Goal: Information Seeking & Learning: Find specific fact

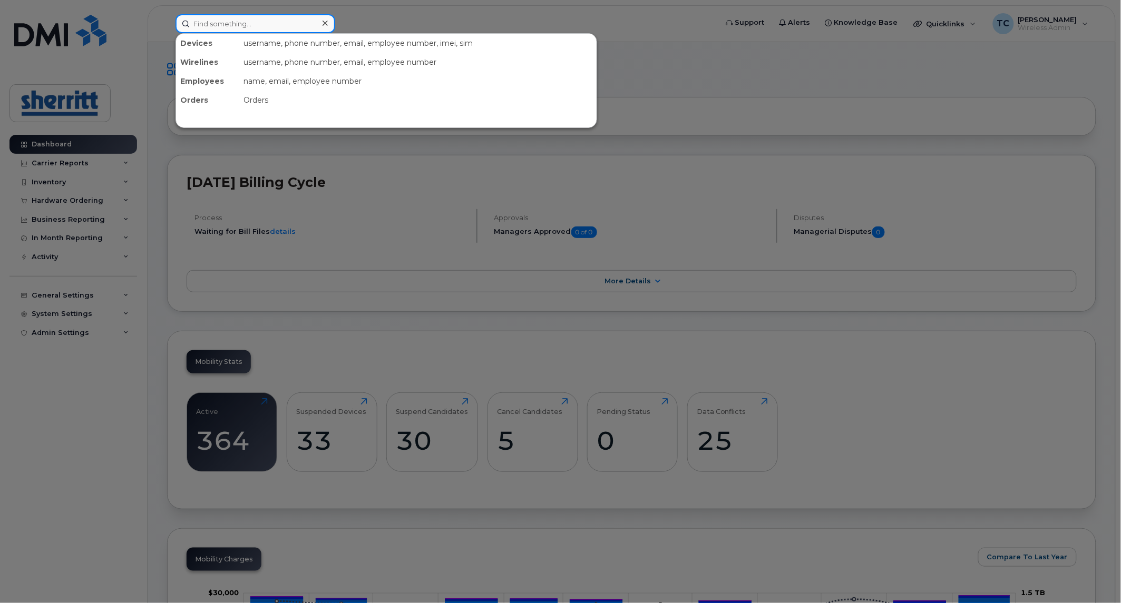
click at [290, 23] on input at bounding box center [255, 23] width 160 height 19
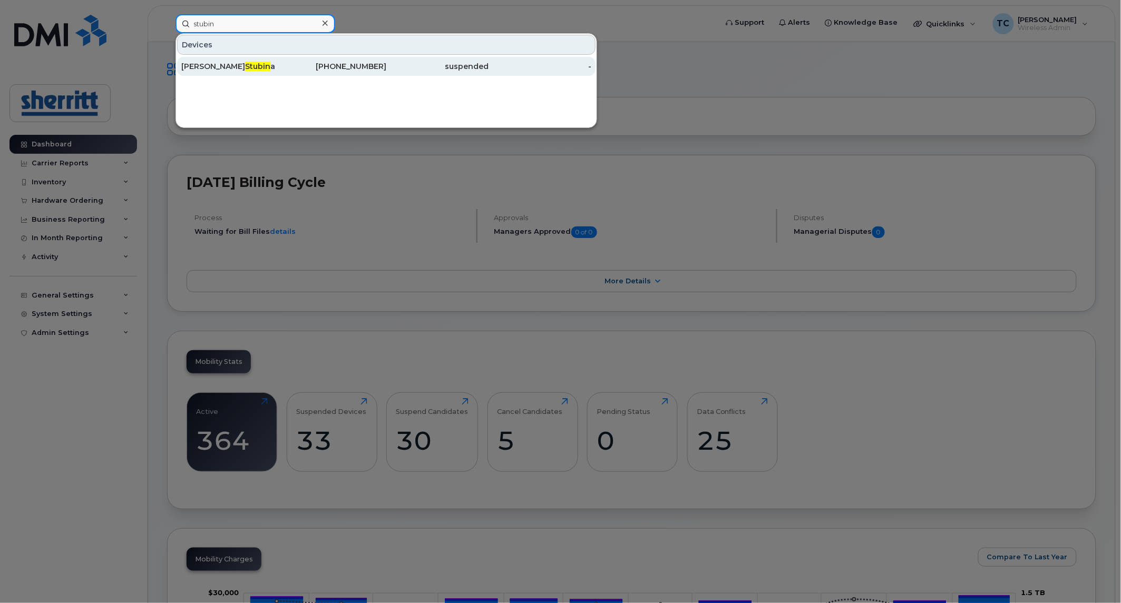
type input "stubin"
click at [289, 65] on div "[PHONE_NUMBER]" at bounding box center [335, 66] width 103 height 11
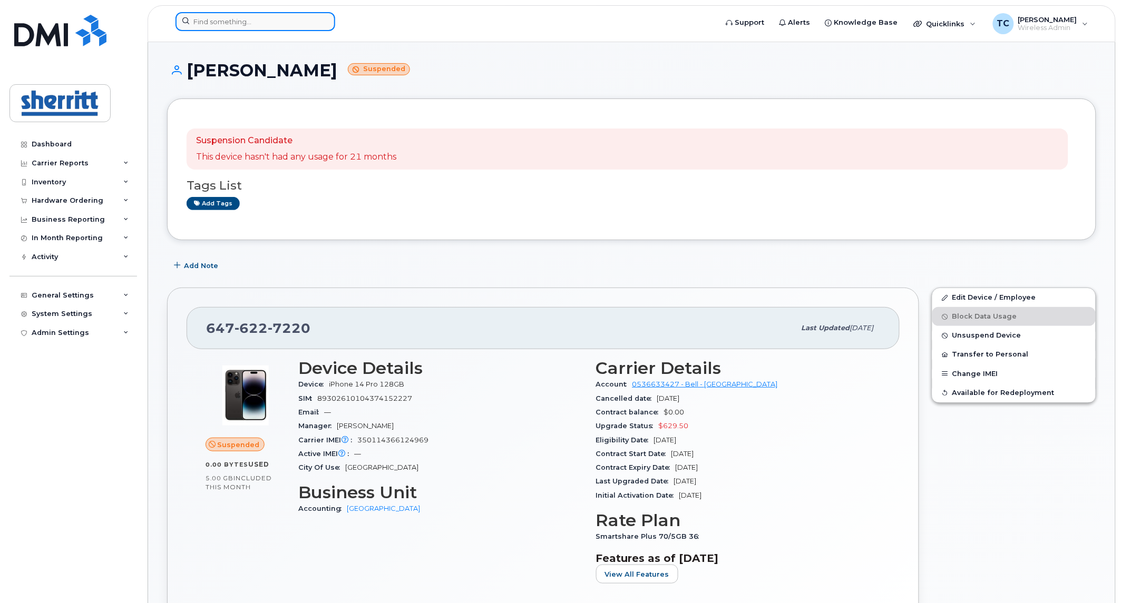
click at [261, 24] on input at bounding box center [255, 21] width 160 height 19
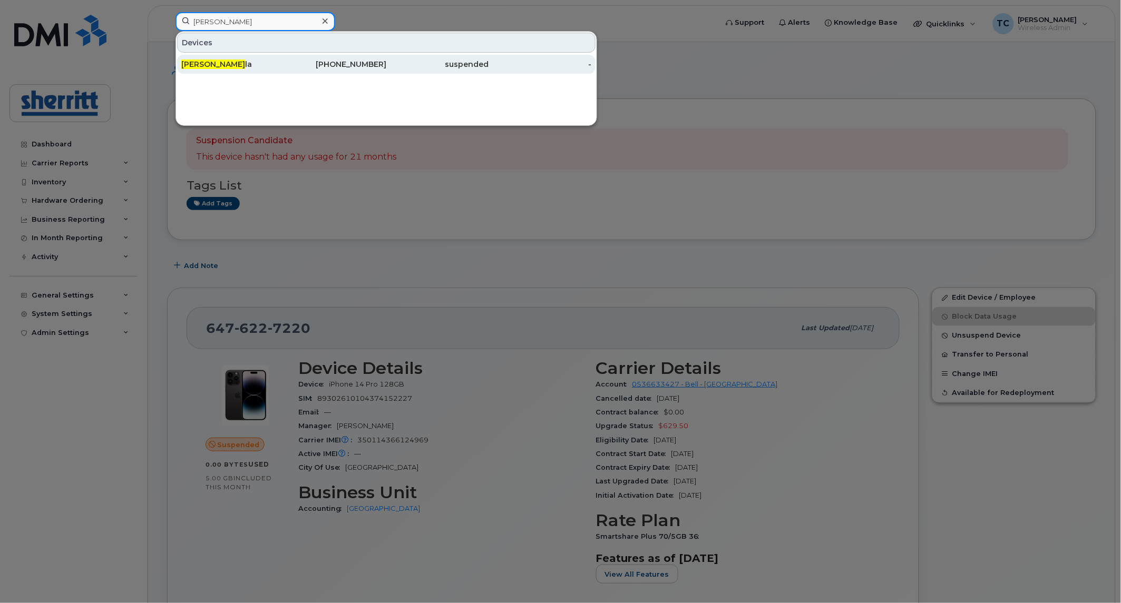
type input "loren jacu"
click at [262, 60] on div "Loren Jacu la" at bounding box center [232, 64] width 103 height 11
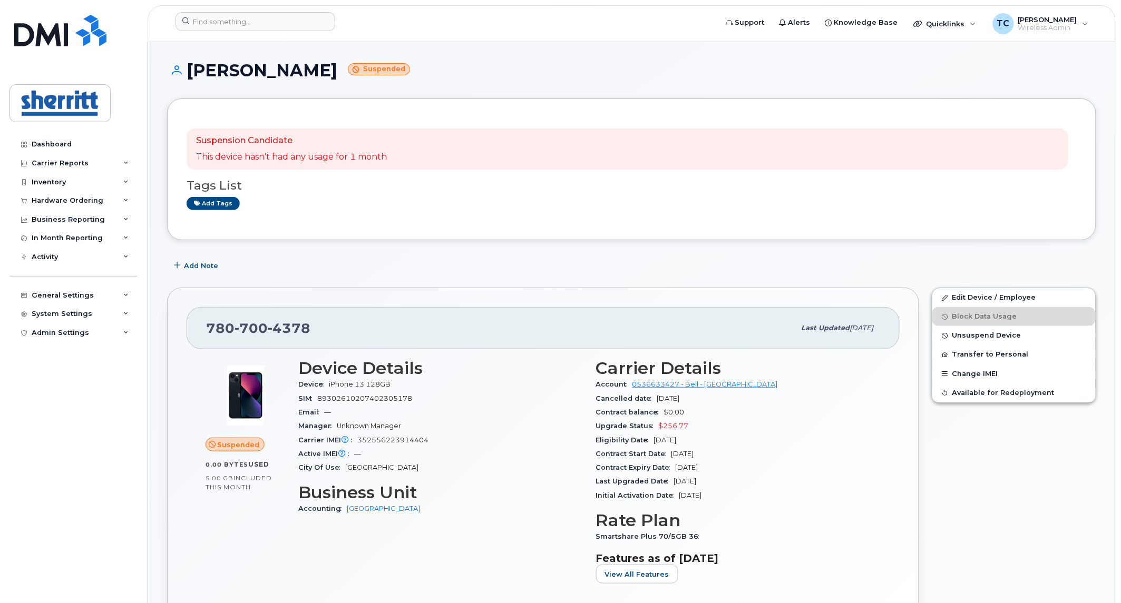
click at [574, 65] on h1 "[PERSON_NAME] Suspended" at bounding box center [631, 70] width 929 height 18
click at [197, 323] on div "[PHONE_NUMBER] Last updated [DATE]" at bounding box center [543, 328] width 713 height 42
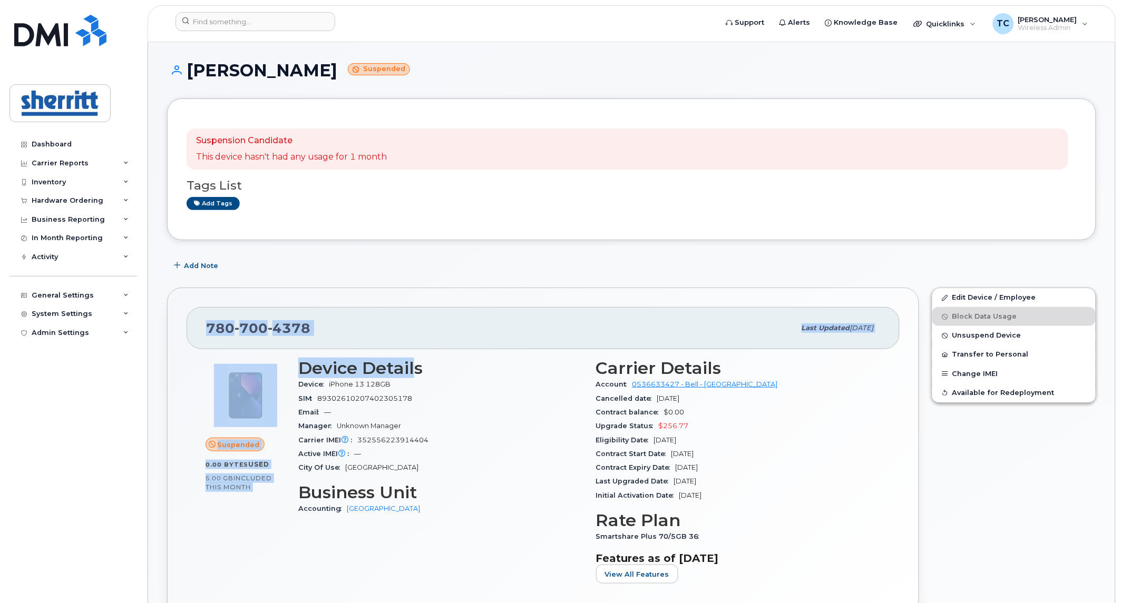
drag, startPoint x: 201, startPoint y: 324, endPoint x: 417, endPoint y: 372, distance: 221.8
click at [417, 372] on div "[PHONE_NUMBER] Last updated [DATE] Suspended 0.00 Bytes  used 5.00 GB  included…" at bounding box center [543, 474] width 752 height 372
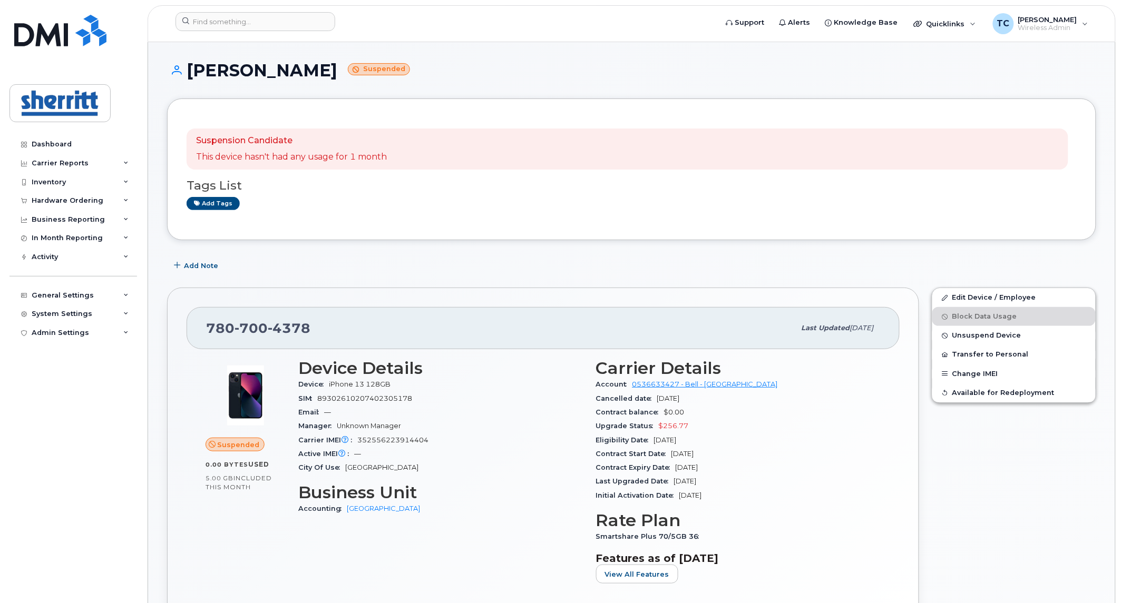
click at [471, 406] on div "Email —" at bounding box center [440, 413] width 285 height 14
drag, startPoint x: 200, startPoint y: 327, endPoint x: 325, endPoint y: 327, distance: 124.9
click at [325, 327] on div "780 700 4378 Last updated Aug 08, 2025" at bounding box center [543, 328] width 713 height 42
copy span "780 700 4378"
click at [275, 22] on input at bounding box center [255, 21] width 160 height 19
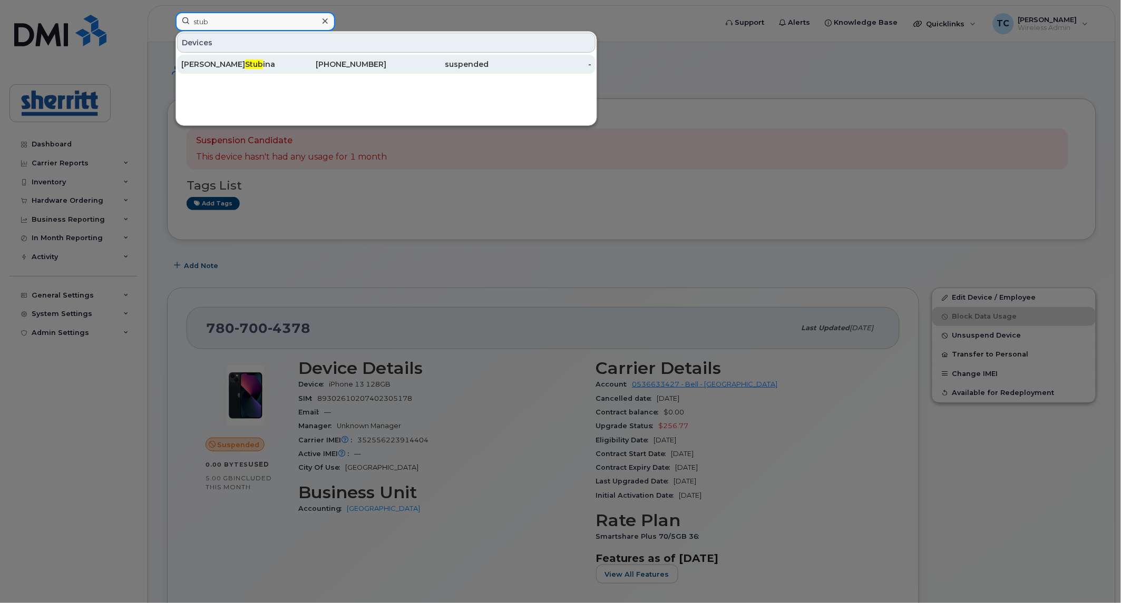
type input "stub"
click at [292, 62] on div "647-622-7220" at bounding box center [335, 64] width 103 height 11
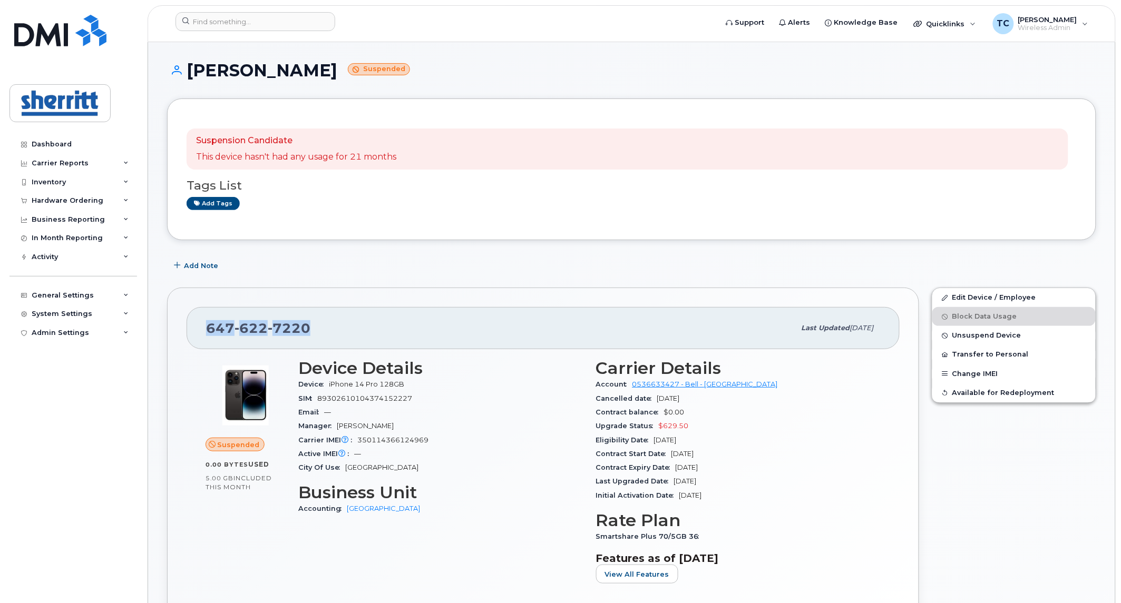
drag, startPoint x: 324, startPoint y: 325, endPoint x: 204, endPoint y: 328, distance: 119.7
click at [204, 328] on div "647 622 7220 Last updated Mar 28, 2024" at bounding box center [543, 328] width 713 height 42
copy span "647 622 7220"
drag, startPoint x: 676, startPoint y: 467, endPoint x: 740, endPoint y: 469, distance: 64.8
click at [740, 469] on div "Contract Expiry Date Jan 25, 2026" at bounding box center [738, 468] width 285 height 14
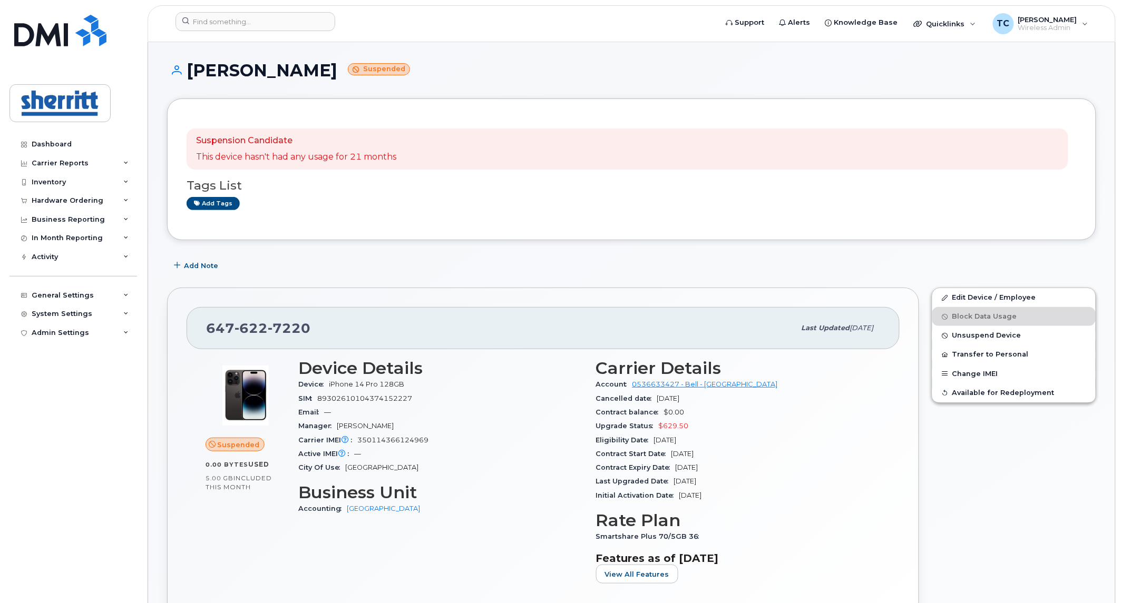
drag, startPoint x: 596, startPoint y: 412, endPoint x: 704, endPoint y: 409, distance: 108.1
click at [704, 409] on div "Contract balance $0.00" at bounding box center [738, 413] width 285 height 14
click at [657, 423] on span "Upgrade Status" at bounding box center [627, 426] width 63 height 8
drag, startPoint x: 673, startPoint y: 467, endPoint x: 728, endPoint y: 470, distance: 54.3
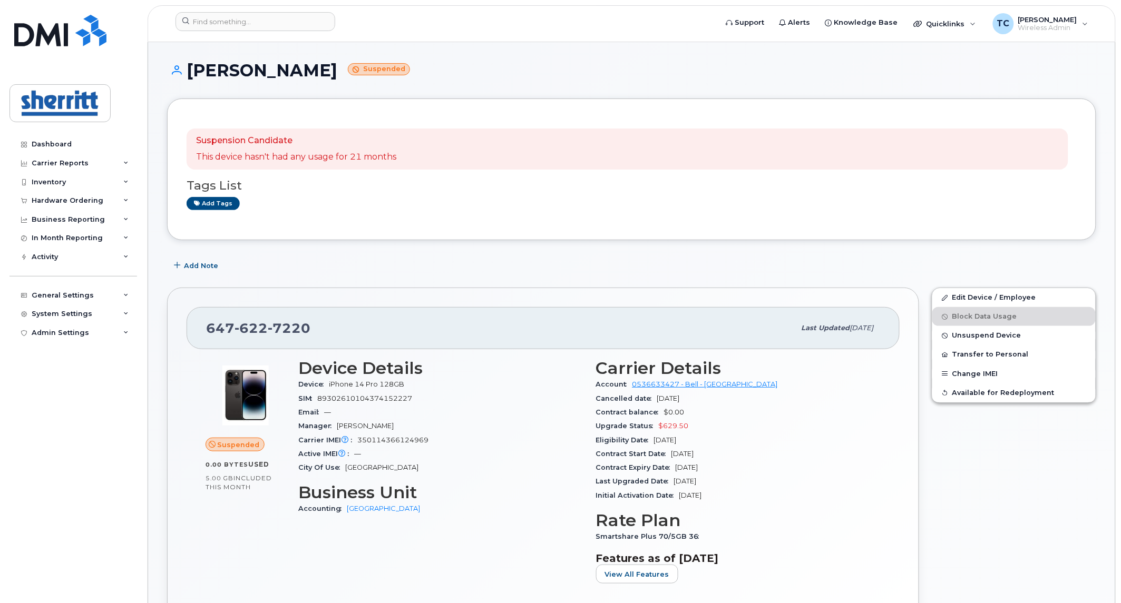
click at [728, 470] on div "Contract Expiry Date Jan 25, 2026" at bounding box center [738, 468] width 285 height 14
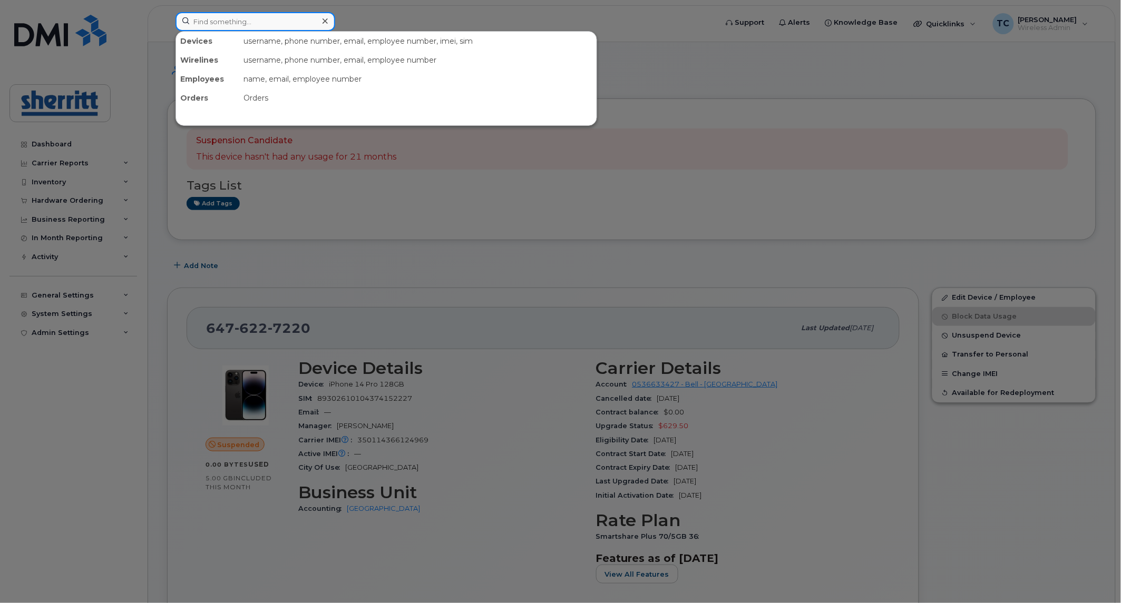
click at [267, 15] on input at bounding box center [255, 21] width 160 height 19
click at [786, 73] on div at bounding box center [560, 301] width 1121 height 603
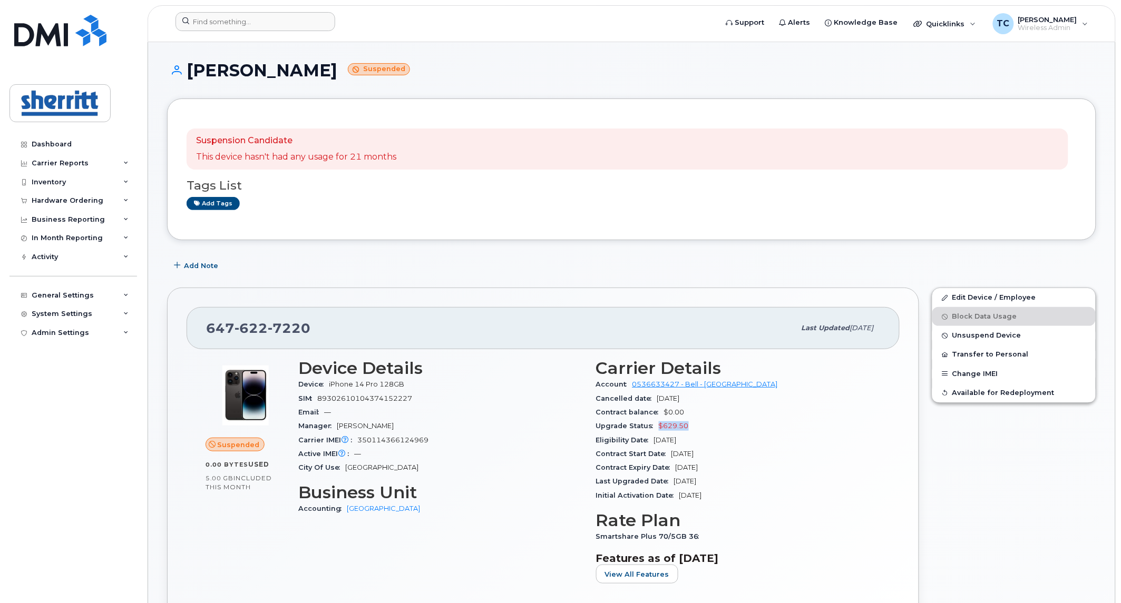
drag, startPoint x: 659, startPoint y: 425, endPoint x: 713, endPoint y: 426, distance: 54.3
click at [713, 426] on div "Upgrade Status $629.50" at bounding box center [738, 426] width 285 height 14
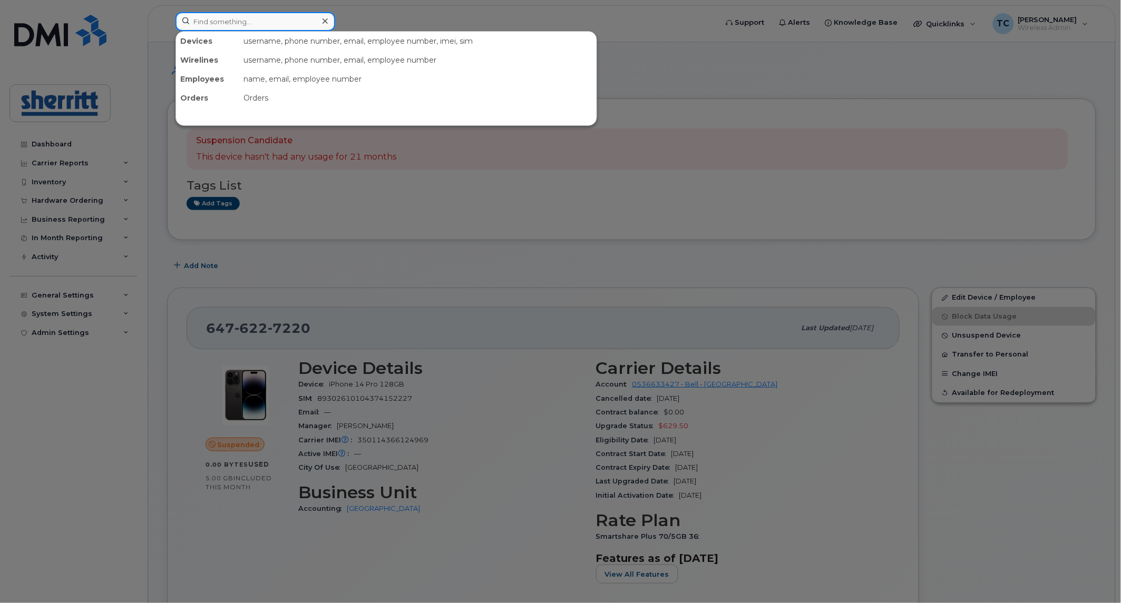
click at [265, 25] on input at bounding box center [255, 21] width 160 height 19
type input "culig"
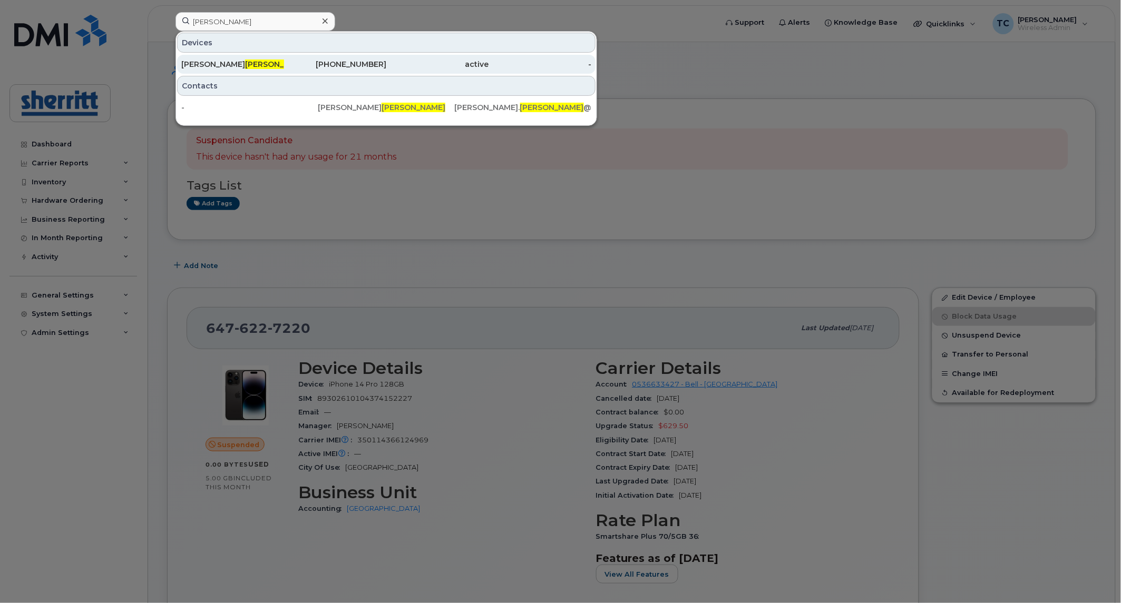
click at [256, 64] on div "Tom Culig" at bounding box center [232, 64] width 103 height 11
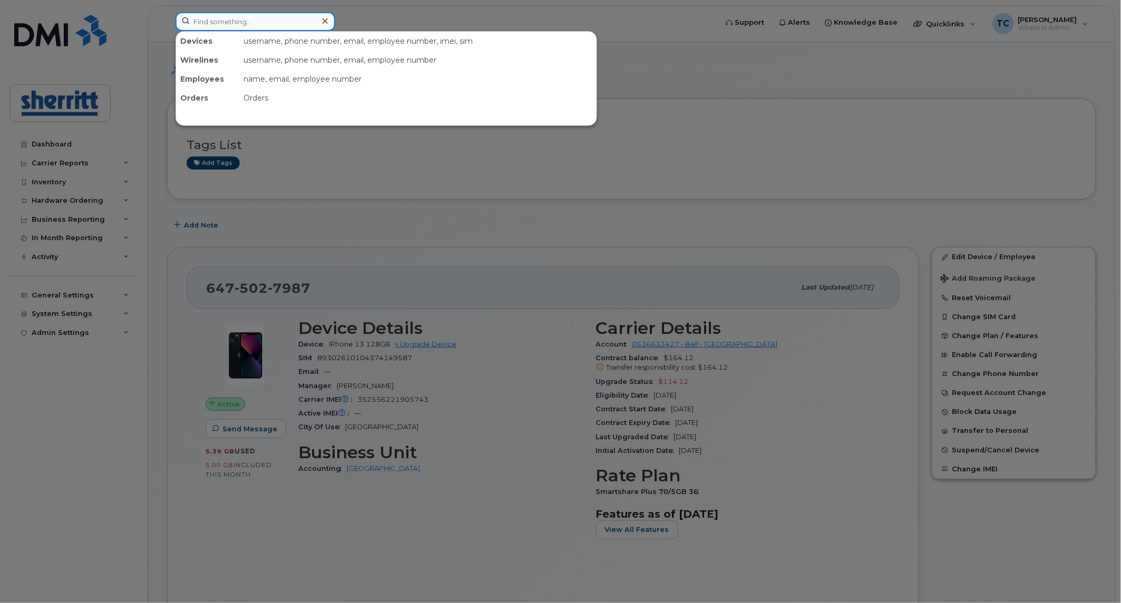
click at [278, 18] on input at bounding box center [255, 21] width 160 height 19
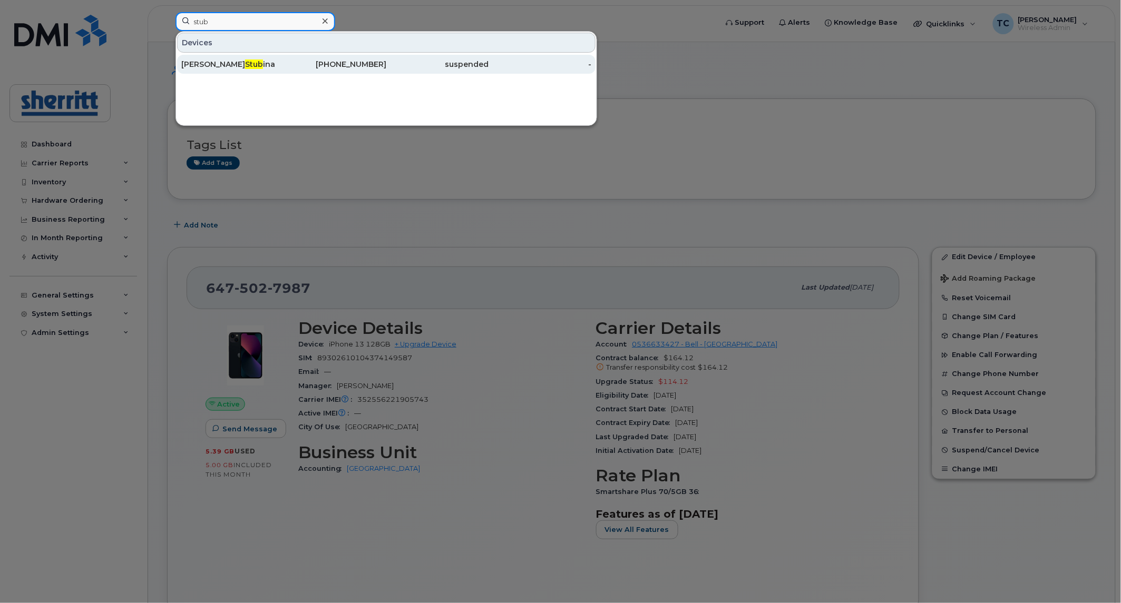
type input "stub"
click at [302, 62] on div "647-622-7220" at bounding box center [335, 64] width 103 height 11
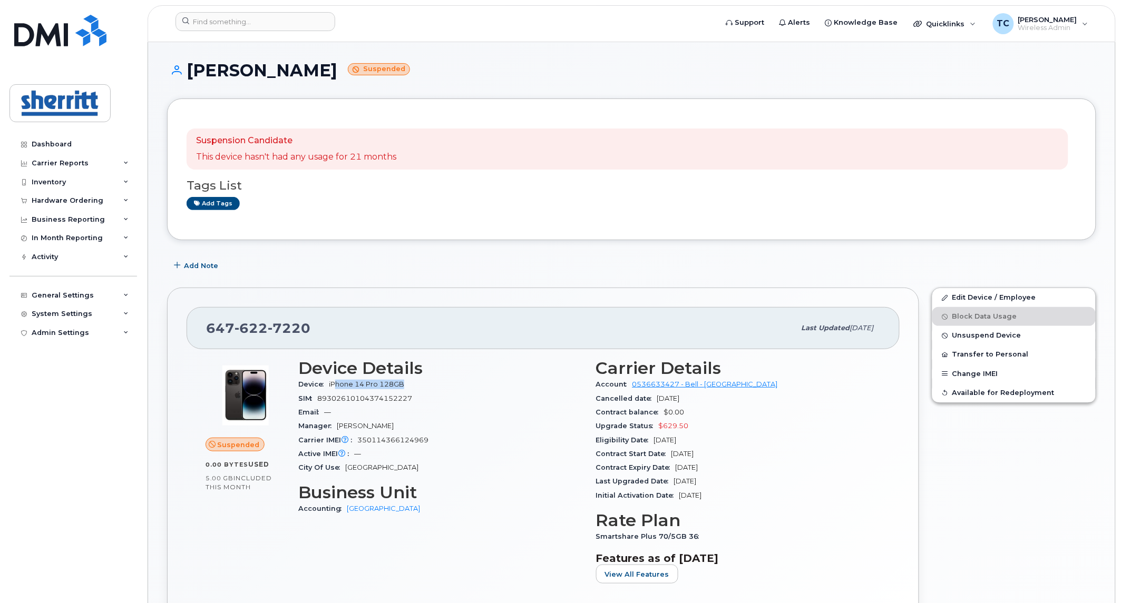
drag, startPoint x: 334, startPoint y: 380, endPoint x: 416, endPoint y: 380, distance: 82.2
click at [416, 380] on div "Device iPhone 14 Pro 128GB" at bounding box center [440, 385] width 285 height 14
click at [304, 21] on input at bounding box center [255, 21] width 160 height 19
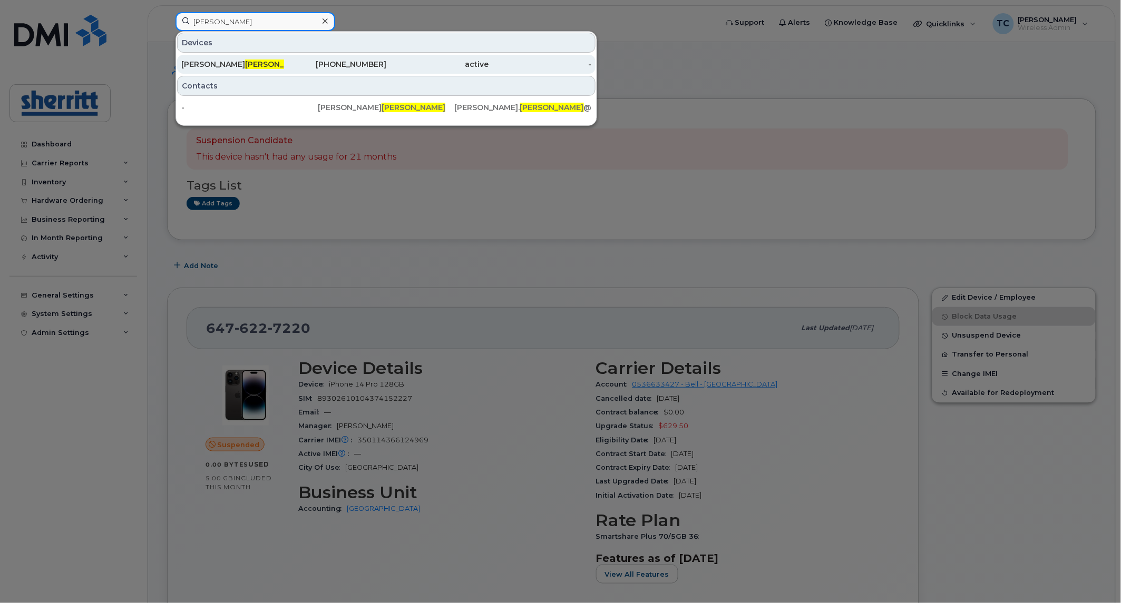
type input "culig"
click at [315, 64] on div "647-502-7987" at bounding box center [335, 64] width 103 height 11
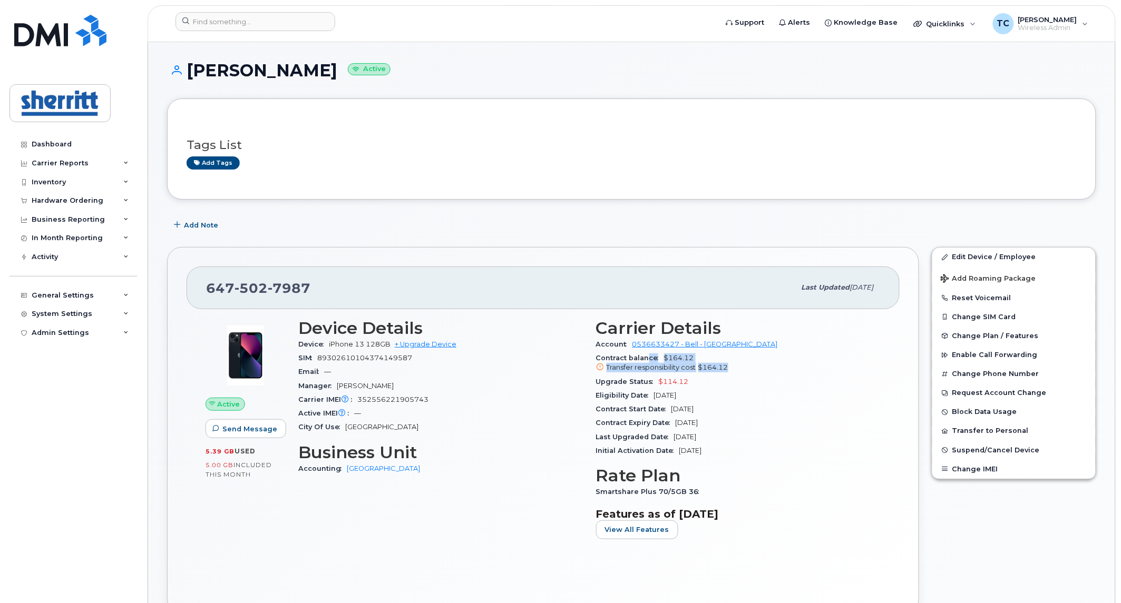
drag, startPoint x: 748, startPoint y: 363, endPoint x: 645, endPoint y: 356, distance: 103.5
click at [645, 356] on div "Contract balance $164.12 Transfer responsibility cost $164.12" at bounding box center [738, 363] width 285 height 24
click at [691, 378] on div "Upgrade Status $114.12" at bounding box center [738, 382] width 285 height 14
drag, startPoint x: 725, startPoint y: 423, endPoint x: 672, endPoint y: 424, distance: 52.7
click at [672, 424] on div "Contract Expiry Date Jan 22, 2026" at bounding box center [738, 423] width 285 height 14
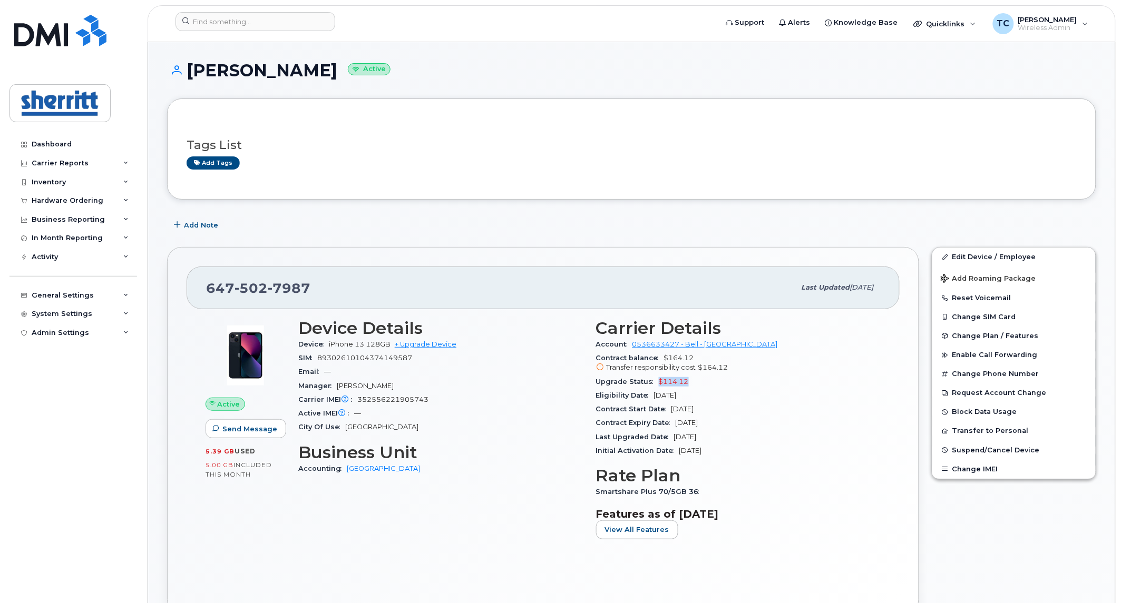
drag, startPoint x: 698, startPoint y: 376, endPoint x: 653, endPoint y: 377, distance: 44.3
click at [653, 377] on div "Upgrade Status $114.12" at bounding box center [738, 382] width 285 height 14
drag, startPoint x: 671, startPoint y: 422, endPoint x: 733, endPoint y: 423, distance: 61.7
click at [733, 423] on div "Contract Expiry Date Jan 22, 2026" at bounding box center [738, 423] width 285 height 14
click at [815, 410] on div "Contract Start Date Jan 23, 2023" at bounding box center [738, 410] width 285 height 14
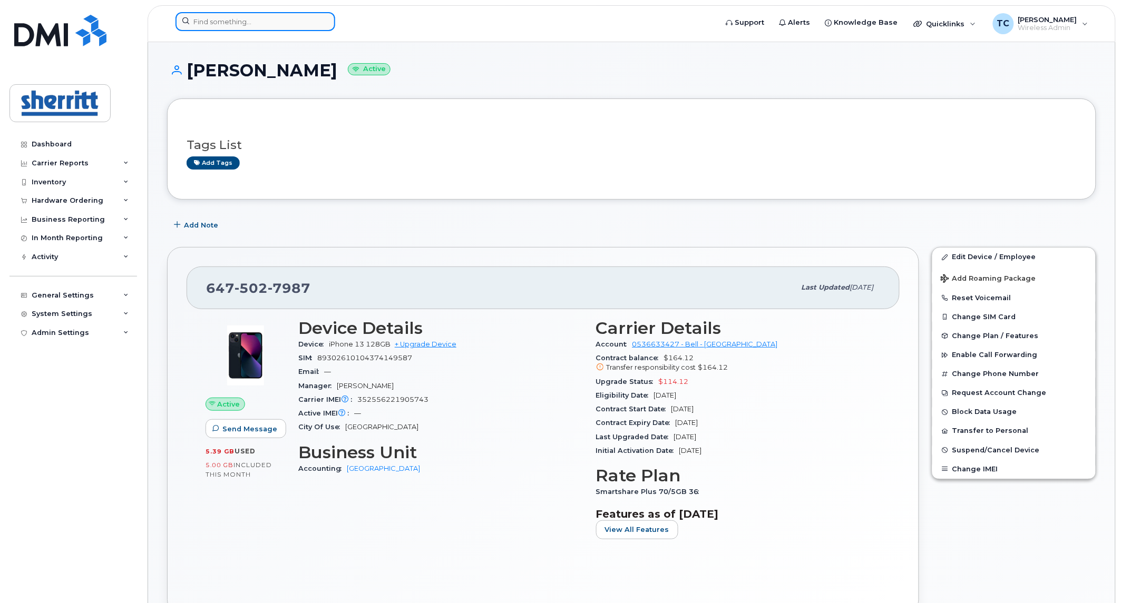
click at [281, 25] on input at bounding box center [255, 21] width 160 height 19
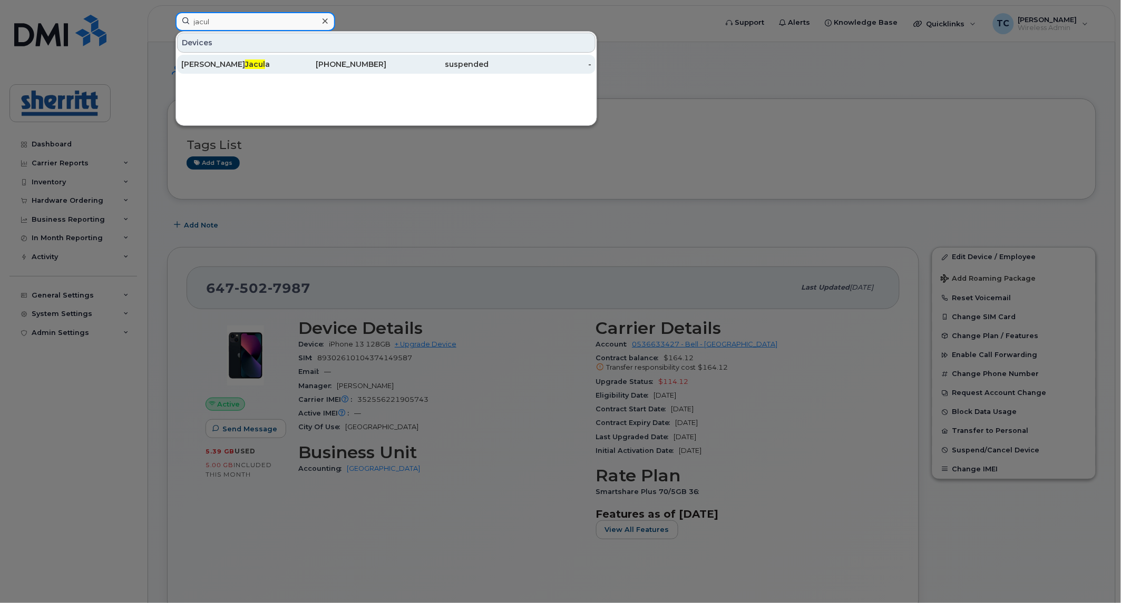
type input "jacul"
click at [294, 71] on div "780-700-4378" at bounding box center [335, 64] width 103 height 19
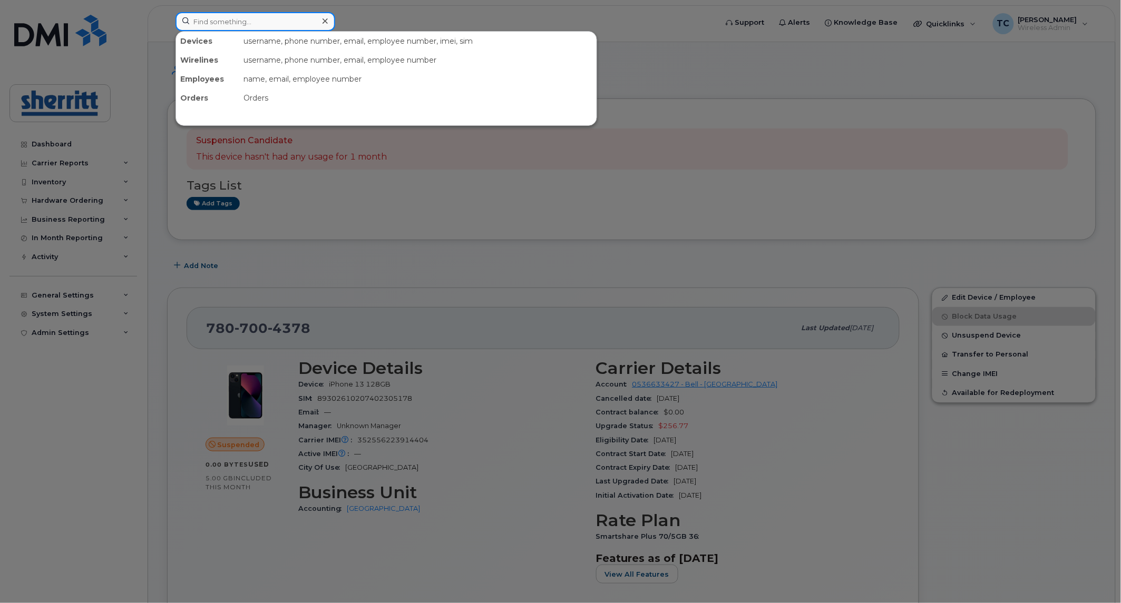
click at [248, 20] on input at bounding box center [255, 21] width 160 height 19
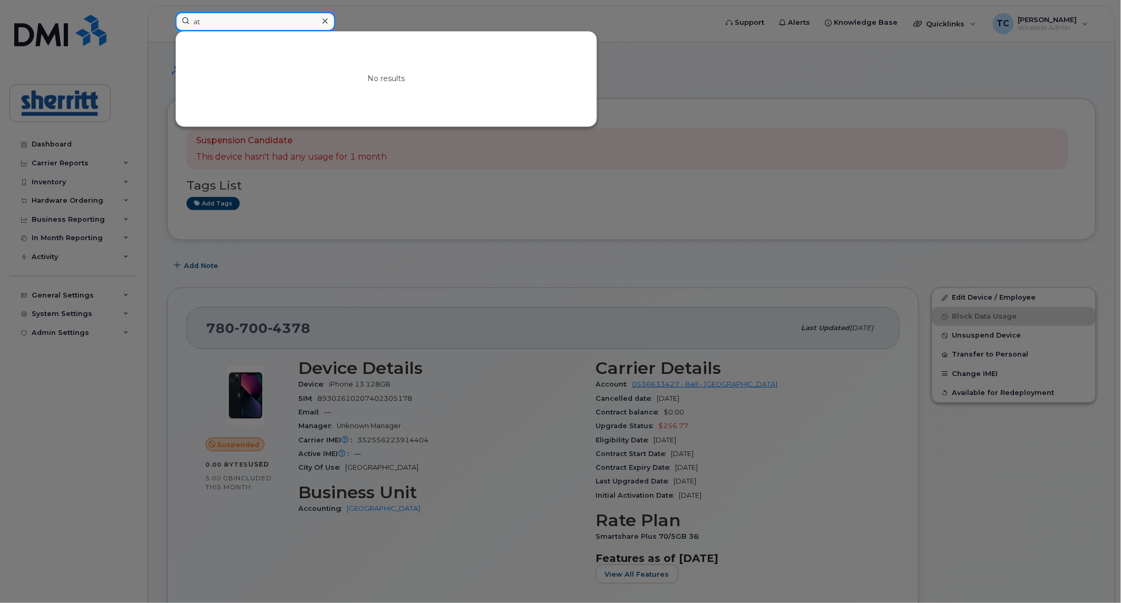
type input "a"
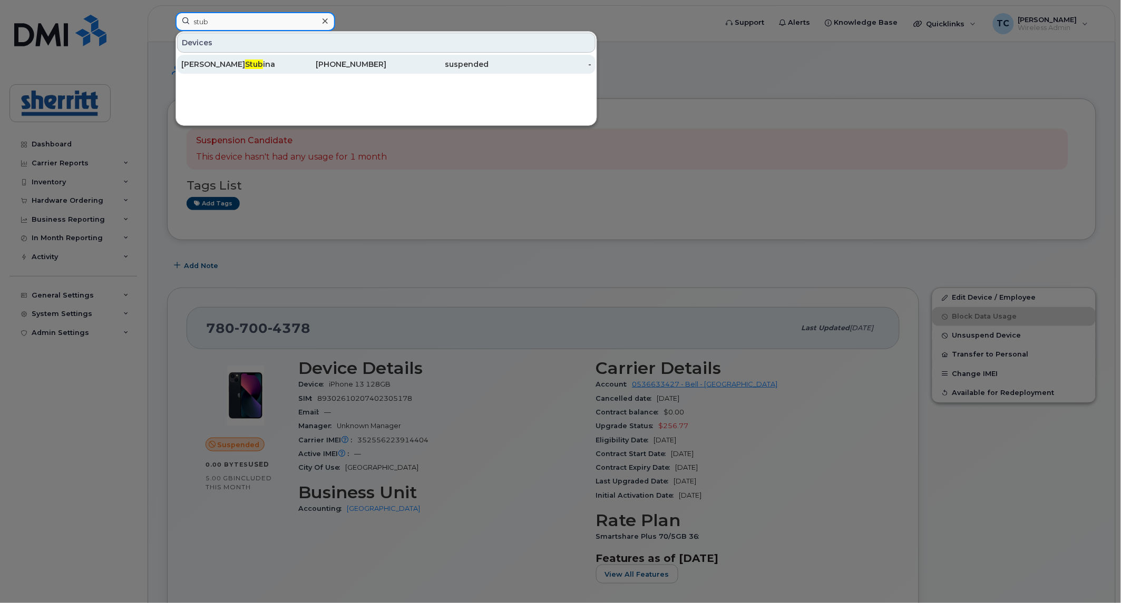
type input "stub"
click at [263, 58] on div "[PERSON_NAME] [PERSON_NAME]" at bounding box center [232, 64] width 103 height 19
